Goal: Task Accomplishment & Management: Complete application form

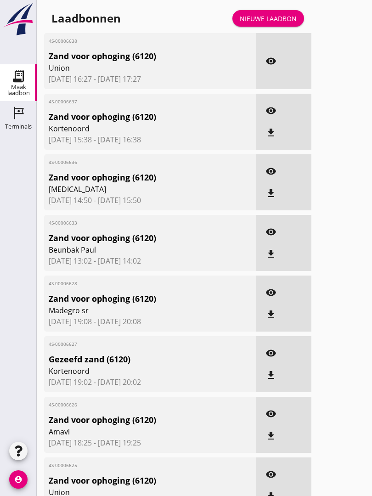
click at [281, 23] on div "Nieuwe laadbon" at bounding box center [268, 19] width 57 height 10
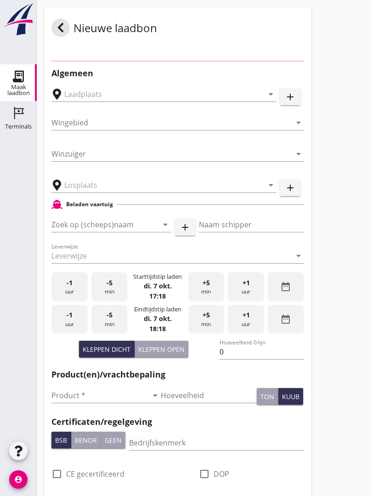
click at [277, 25] on div "Nieuwe laadbon" at bounding box center [177, 27] width 267 height 40
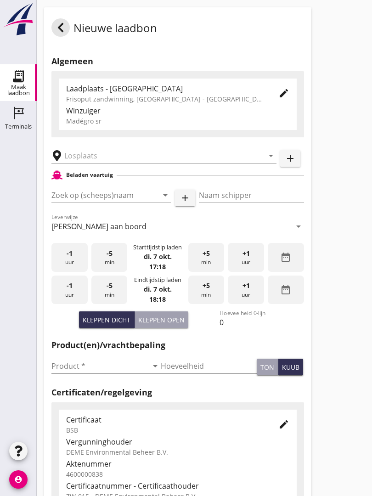
click at [116, 161] on input "text" at bounding box center [157, 155] width 186 height 15
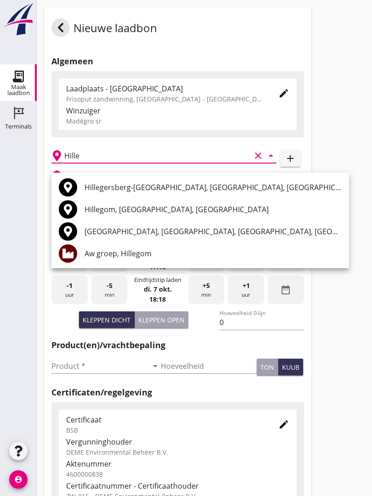
click at [149, 250] on div "Aw groep, Hillegom" at bounding box center [212, 253] width 257 height 11
type input "Aw groep, Hillegom"
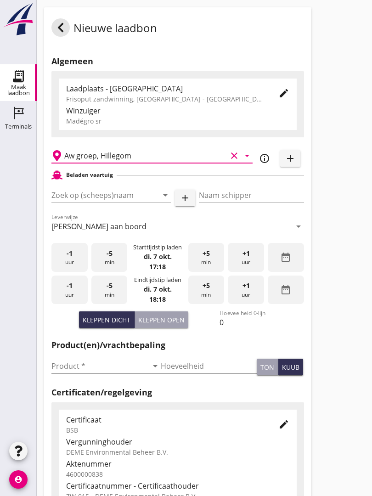
click at [100, 201] on input "Zoek op (scheeps)naam" at bounding box center [98, 195] width 94 height 15
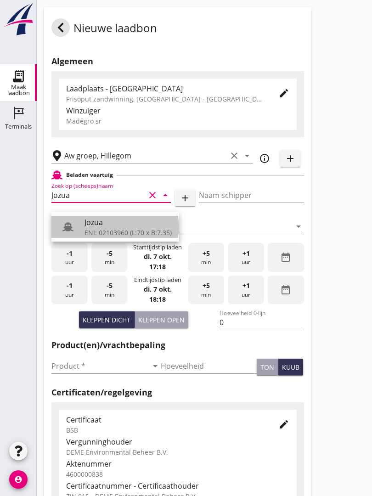
click at [113, 227] on div "Jozua" at bounding box center [127, 222] width 87 height 11
type input "Jozua"
type input "[PERSON_NAME]"
type input "536"
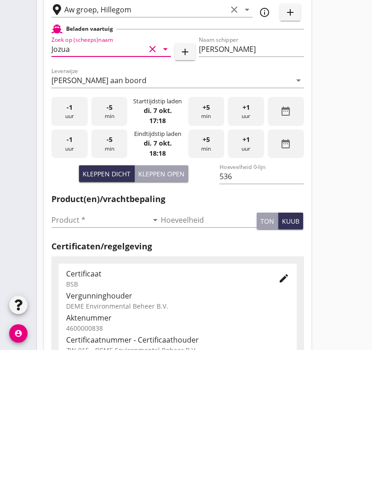
click at [61, 359] on input "Product *" at bounding box center [99, 366] width 96 height 15
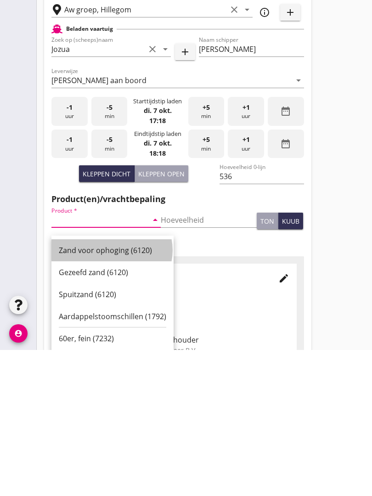
click at [107, 391] on div "Zand voor ophoging (6120)" at bounding box center [112, 396] width 107 height 11
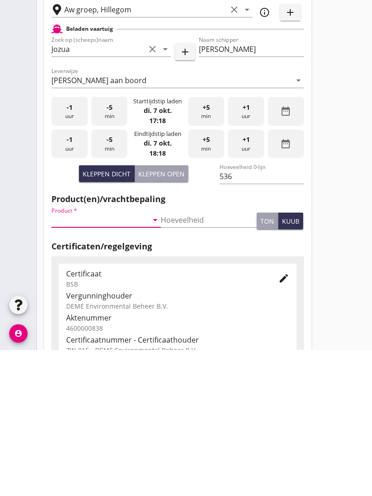
type input "Zand voor ophoging (6120)"
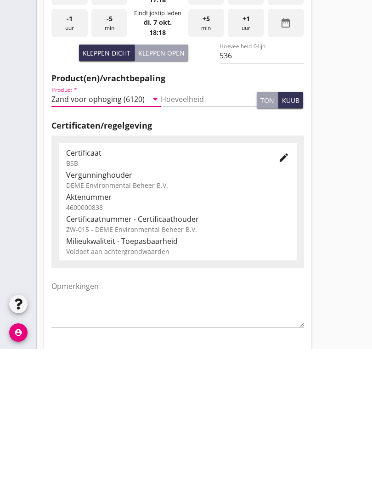
scroll to position [161, 0]
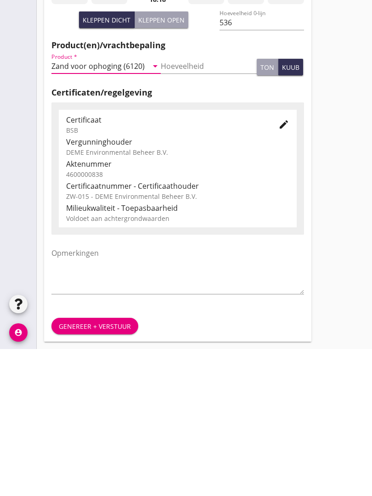
click at [96, 468] on div "Genereer + verstuur" at bounding box center [95, 473] width 72 height 10
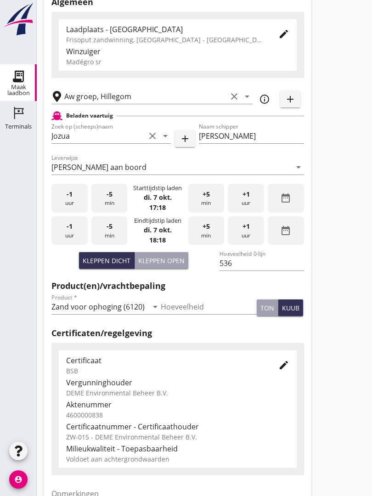
scroll to position [0, 0]
